Goal: Information Seeking & Learning: Check status

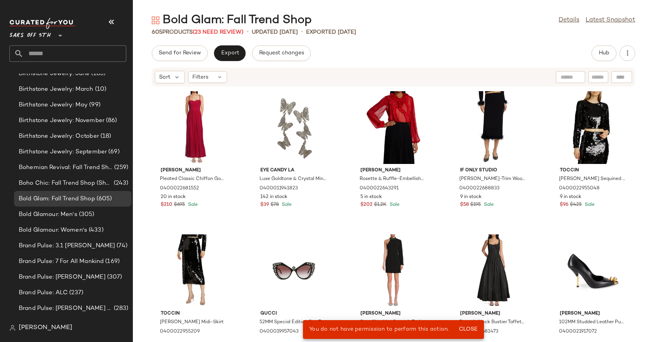
scroll to position [602, 0]
